Goal: Find specific page/section: Find specific page/section

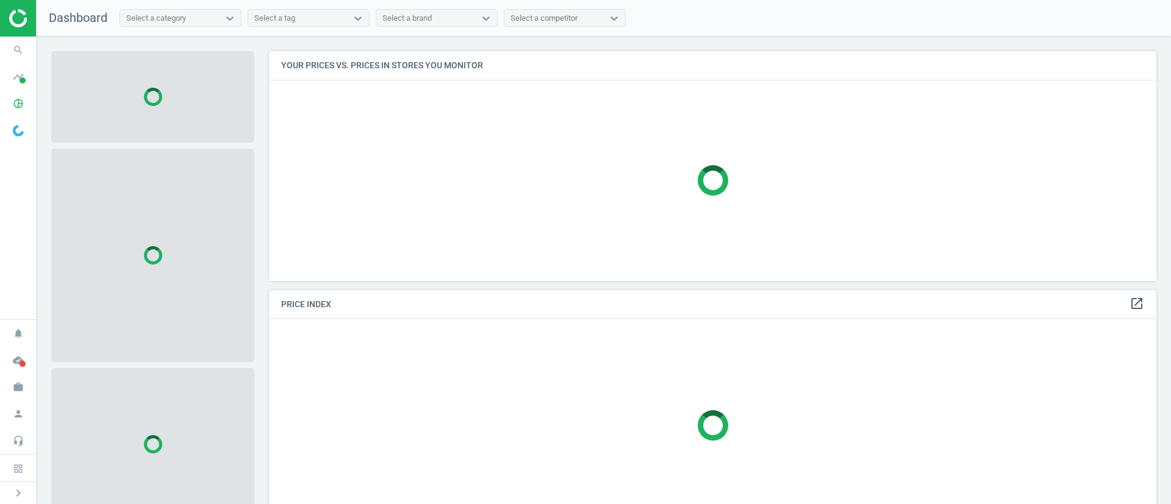
scroll to position [258, 902]
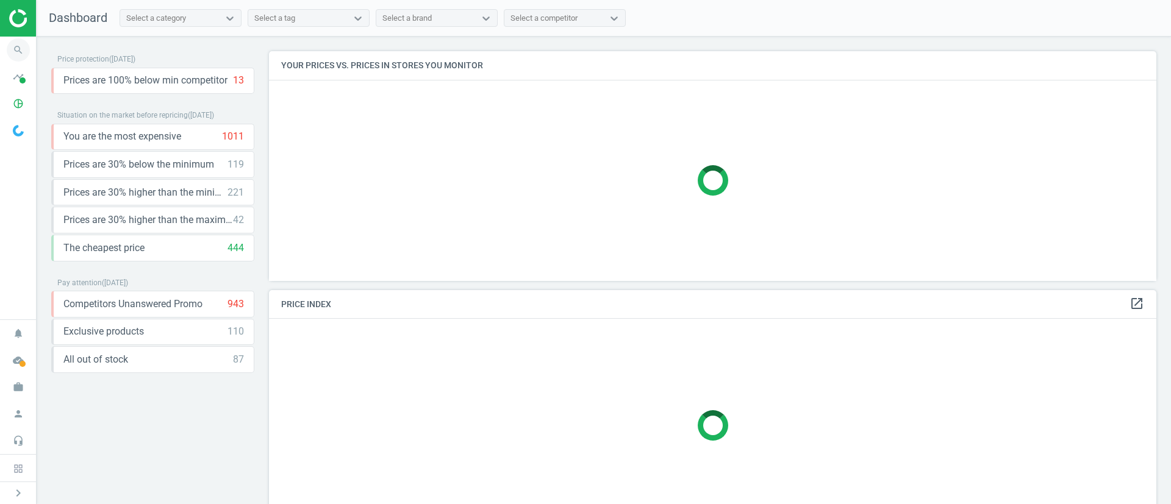
click at [20, 52] on icon "search" at bounding box center [18, 49] width 23 height 23
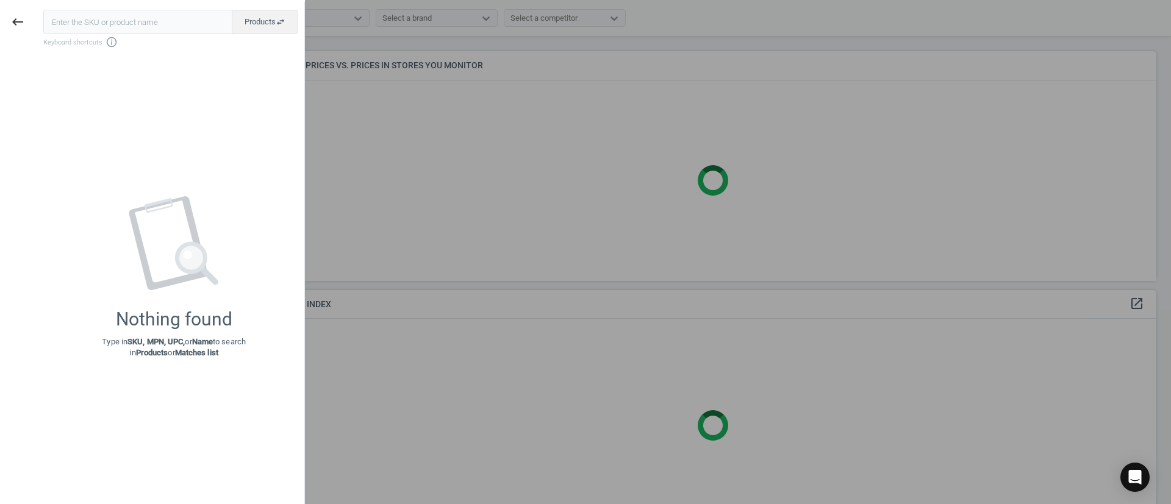
click at [107, 23] on input "text" at bounding box center [137, 22] width 189 height 24
type input "246774"
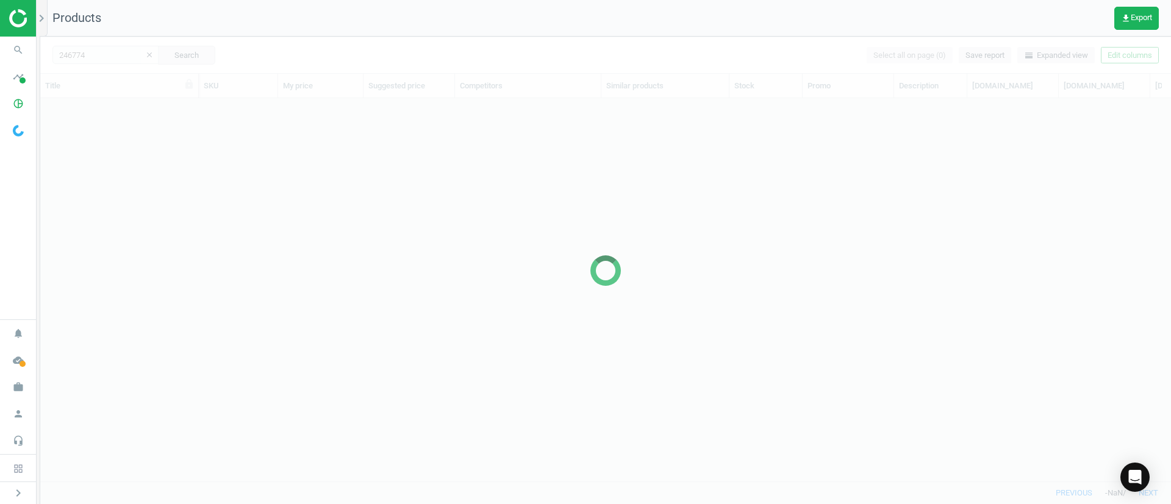
scroll to position [355, 1117]
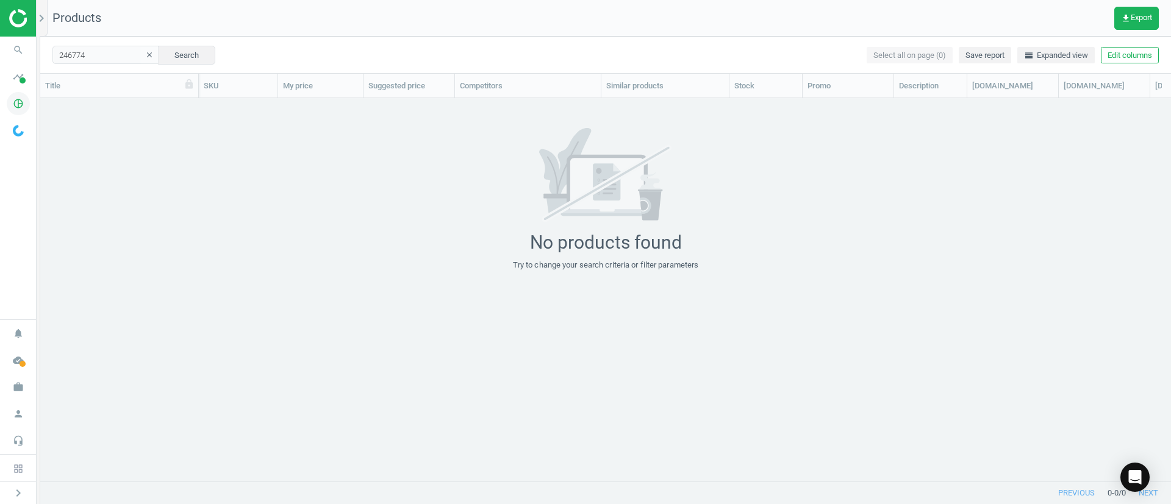
click at [23, 101] on icon "pie_chart_outlined" at bounding box center [18, 103] width 23 height 23
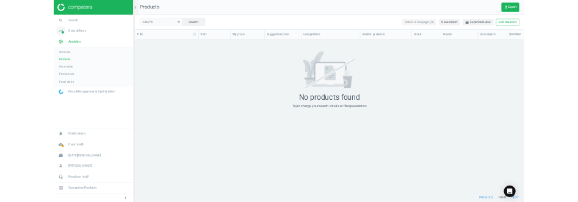
scroll to position [355, 955]
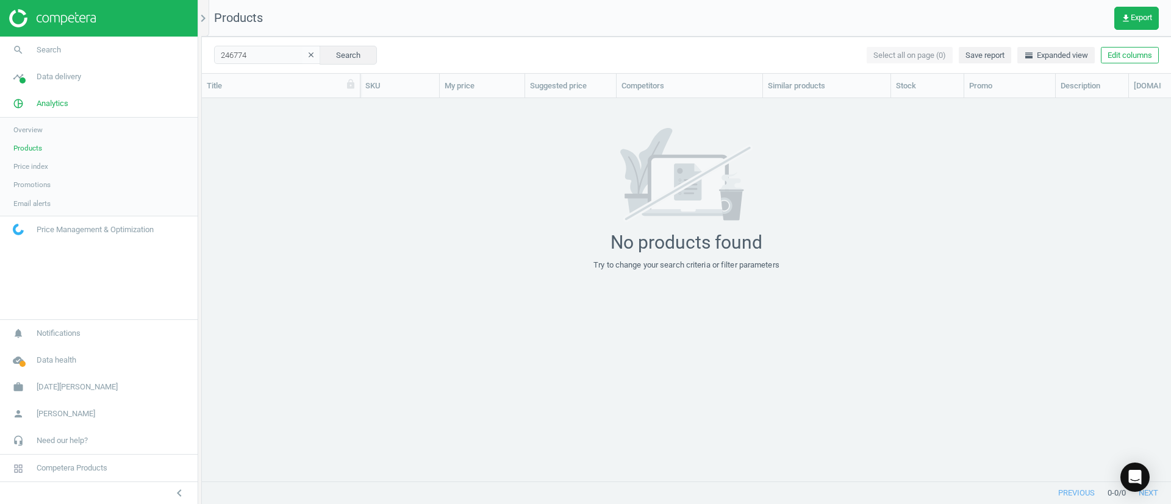
click at [31, 154] on link "Products" at bounding box center [99, 148] width 198 height 18
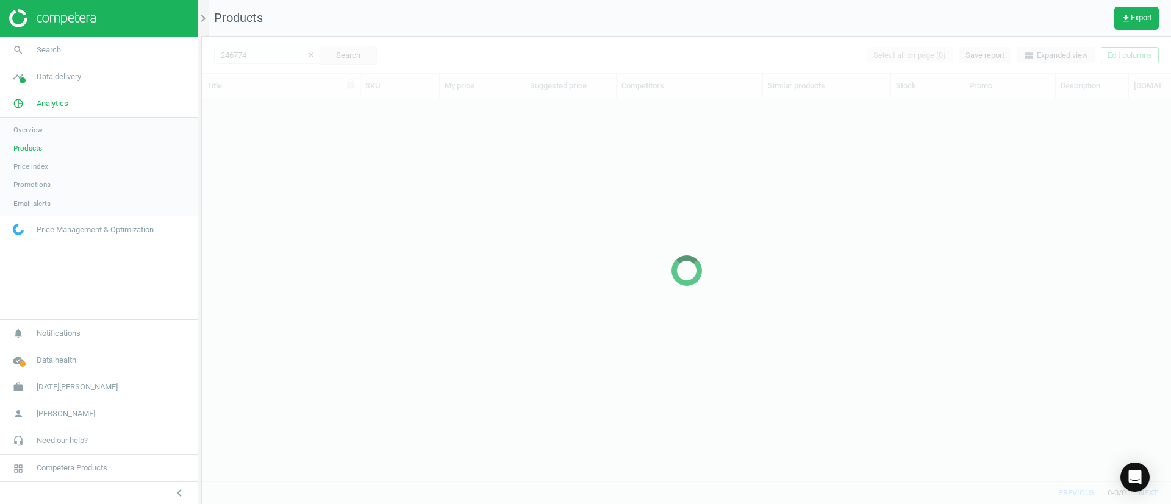
click at [256, 56] on div at bounding box center [686, 271] width 969 height 468
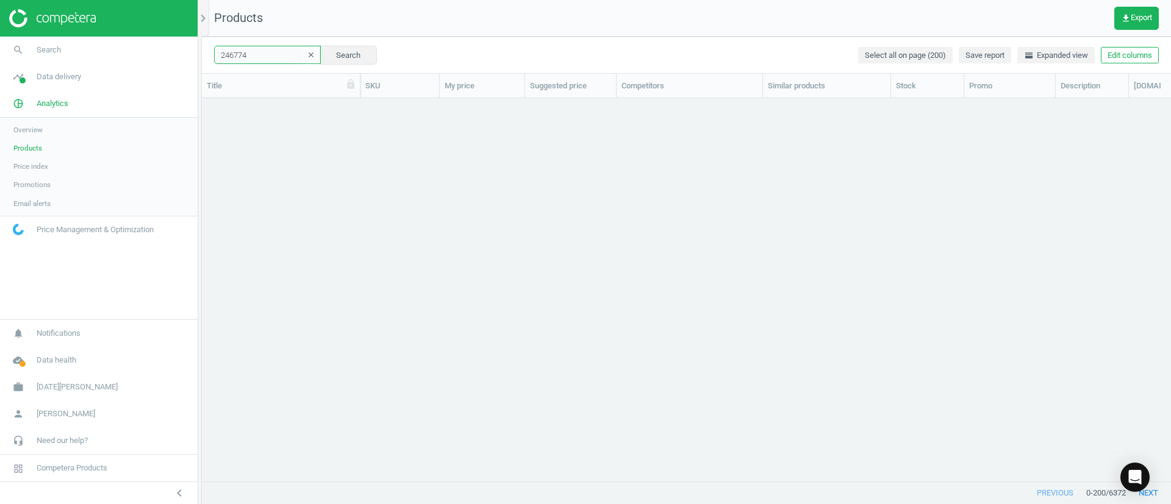
click at [256, 56] on input "246774" at bounding box center [267, 55] width 107 height 18
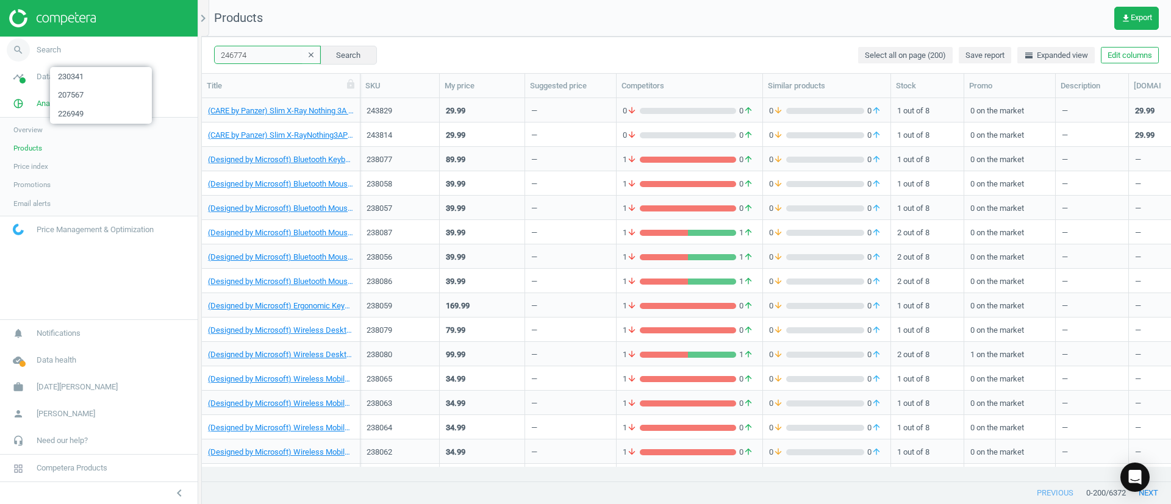
drag, startPoint x: 260, startPoint y: 55, endPoint x: 145, endPoint y: 43, distance: 116.0
click at [145, 43] on section "search Search timeline Data delivery Overview Matches dashboard Matches Rematch…" at bounding box center [585, 252] width 1171 height 504
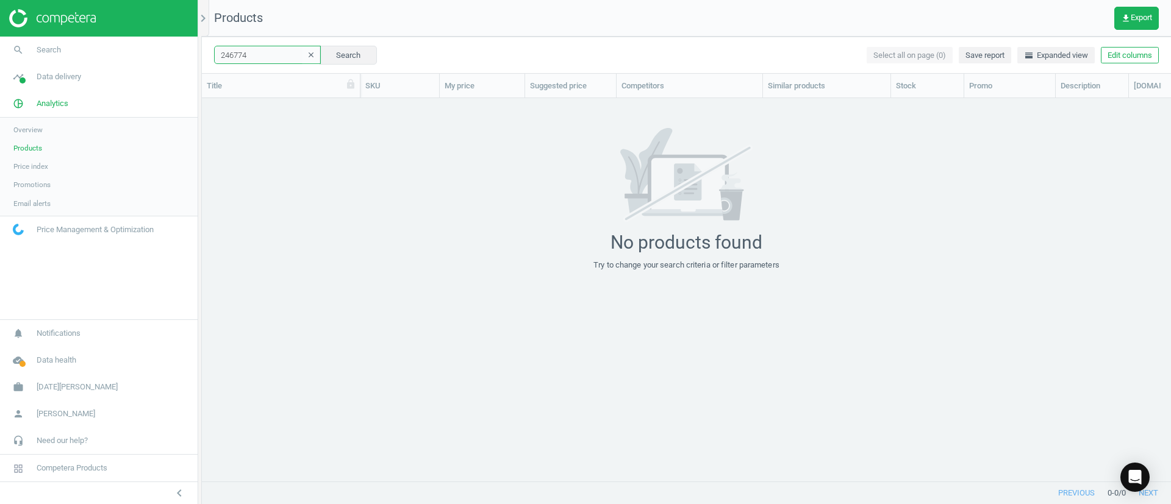
scroll to position [355, 955]
drag, startPoint x: 277, startPoint y: 56, endPoint x: 21, endPoint y: 42, distance: 256.5
click at [21, 43] on section "search Search timeline Data delivery Overview Matches dashboard Matches Rematch…" at bounding box center [585, 252] width 1171 height 504
type input "Canon R50"
